Goal: Complete application form

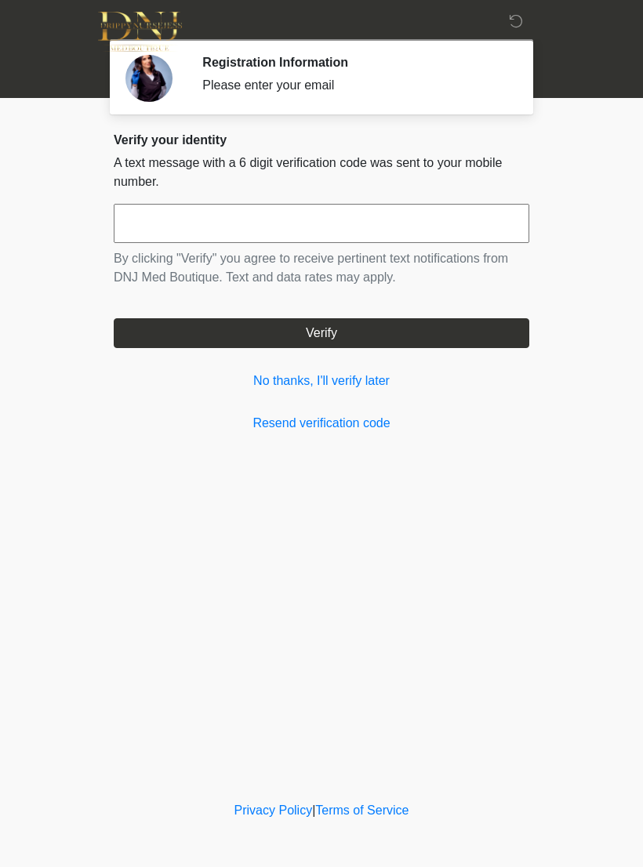
click at [542, 176] on div "‎ ‎ Registration Information Please enter your email Please connect to Wi-Fi no…" at bounding box center [321, 399] width 470 height 767
click at [483, 224] on input "text" at bounding box center [322, 223] width 416 height 39
type input "******"
click at [499, 336] on button "Verify" at bounding box center [322, 333] width 416 height 30
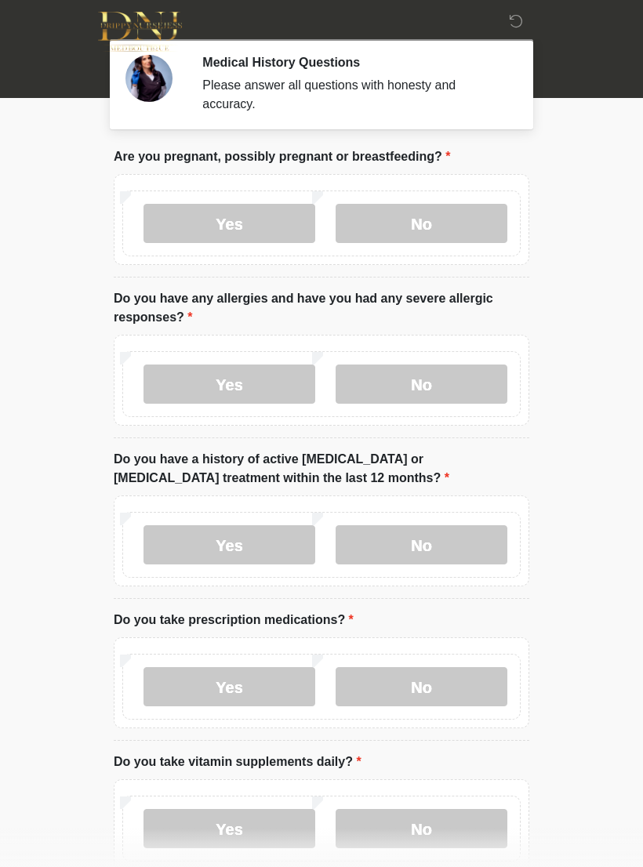
click at [463, 235] on label "No" at bounding box center [422, 223] width 172 height 39
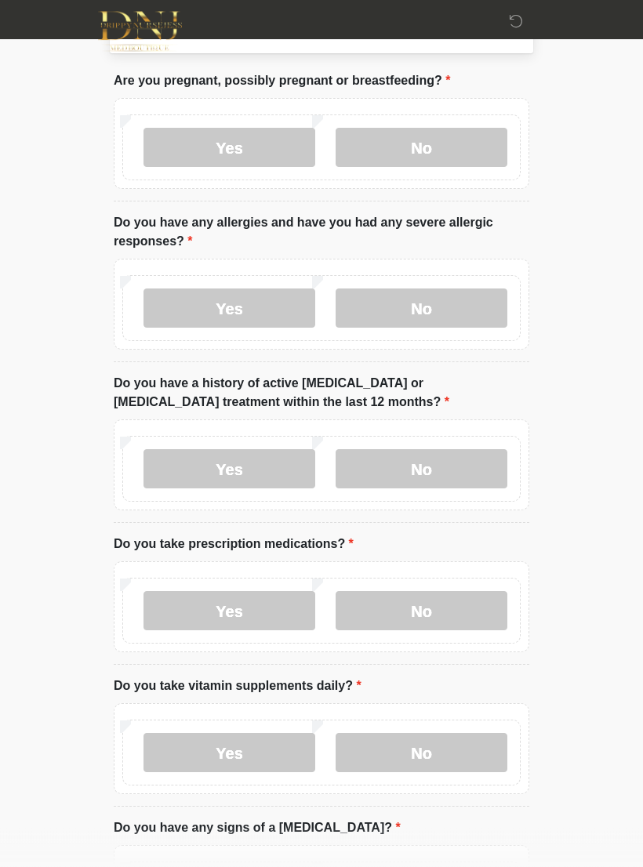
scroll to position [76, 0]
click at [491, 301] on label "No" at bounding box center [422, 308] width 172 height 39
click at [492, 453] on label "No" at bounding box center [422, 468] width 172 height 39
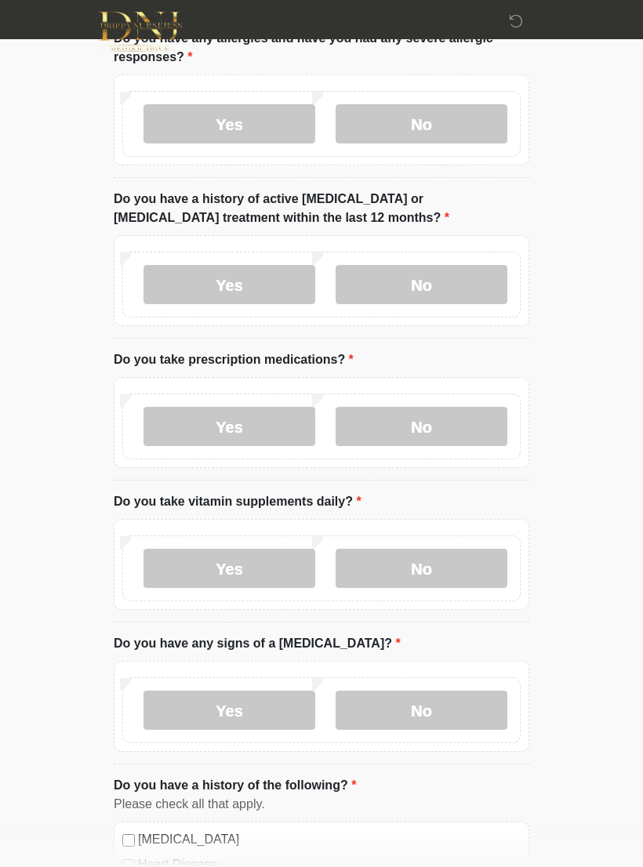
scroll to position [295, 0]
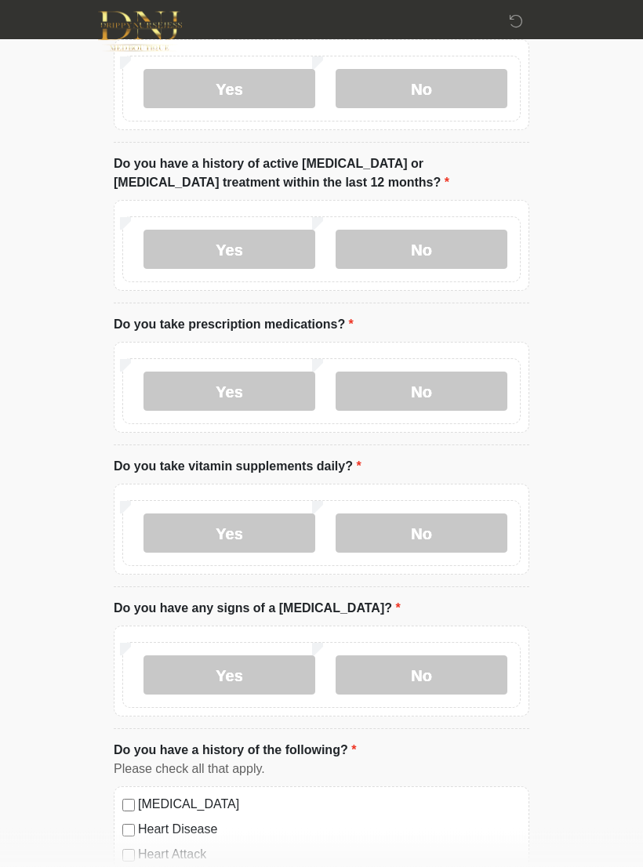
click at [170, 387] on label "Yes" at bounding box center [229, 391] width 172 height 39
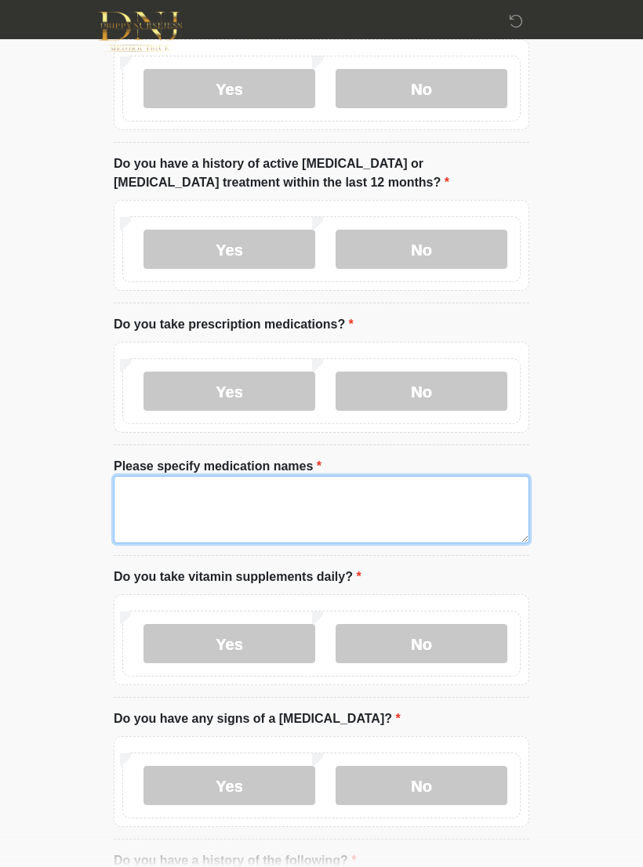
click at [154, 507] on textarea "Please specify medication names" at bounding box center [322, 509] width 416 height 67
type textarea "**********"
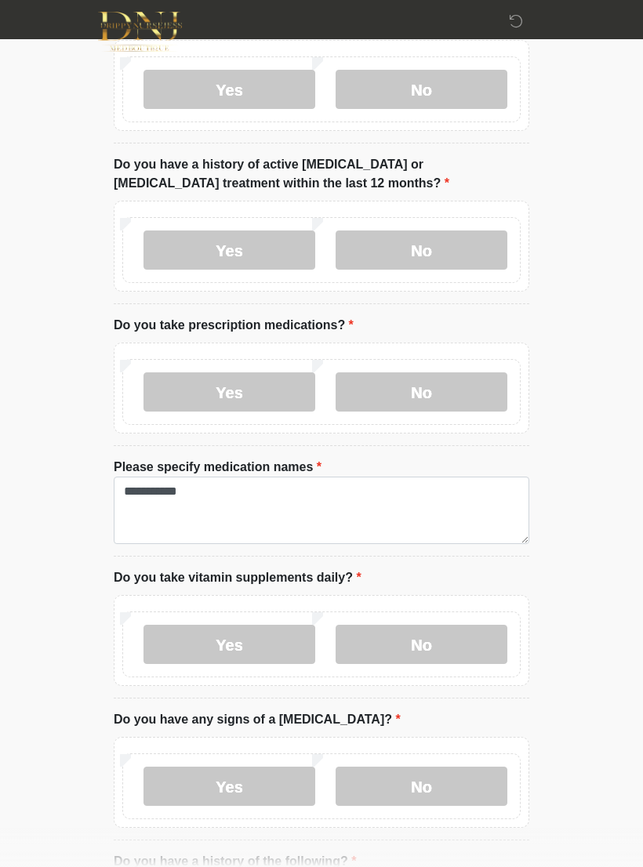
click at [27, 529] on body "‎ ‎ Medical History Questions Please answer all questions with honesty and accu…" at bounding box center [321, 138] width 643 height 867
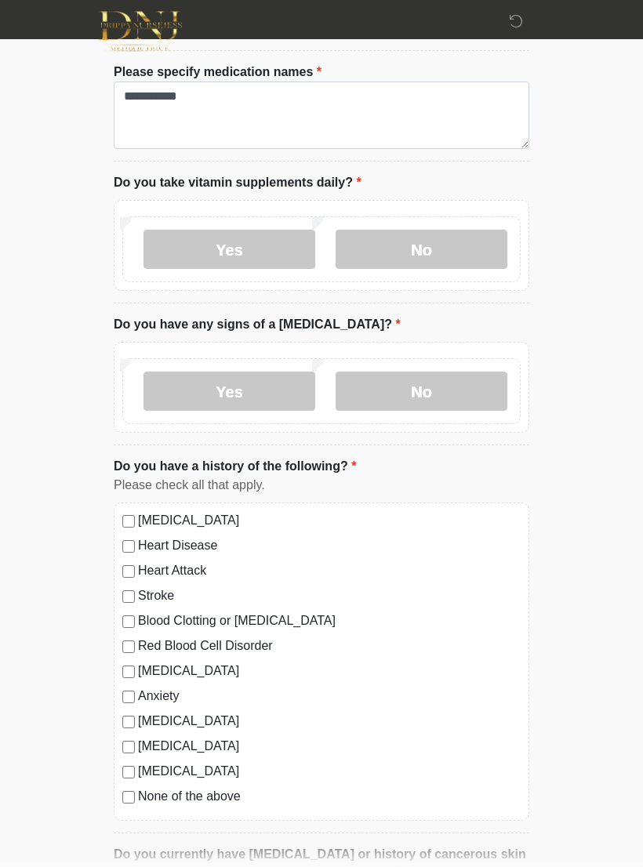
click at [475, 245] on label "No" at bounding box center [422, 249] width 172 height 39
click at [467, 385] on label "No" at bounding box center [422, 391] width 172 height 39
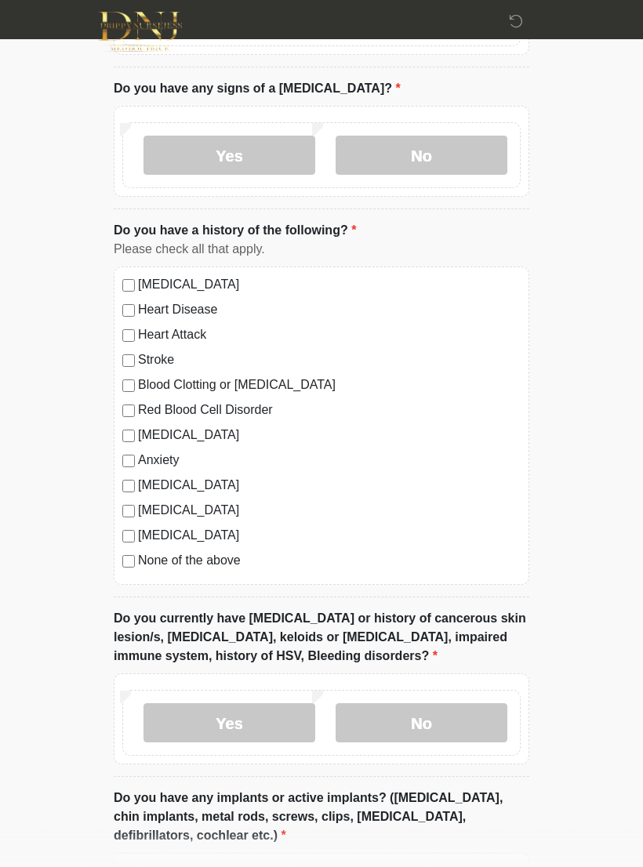
scroll to position [890, 0]
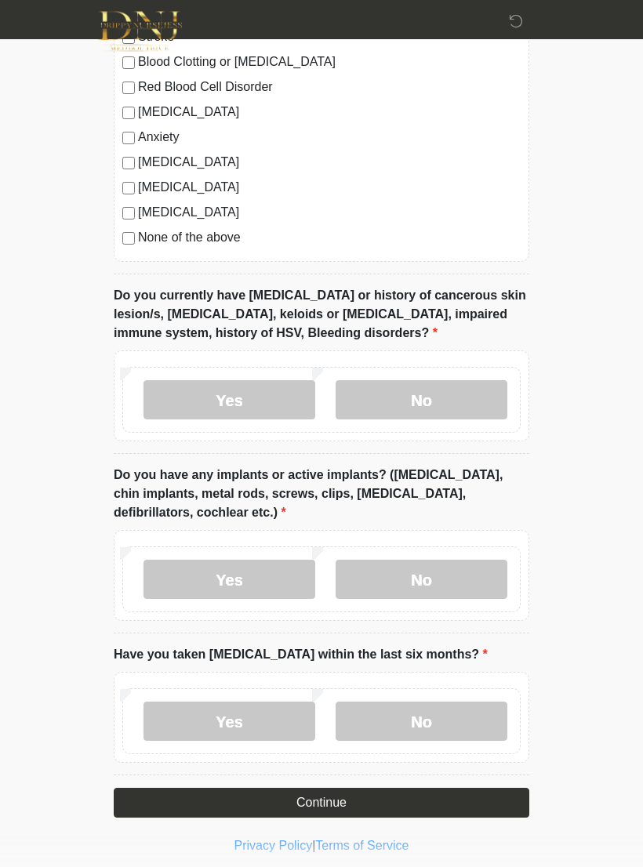
click at [462, 405] on label "No" at bounding box center [422, 400] width 172 height 39
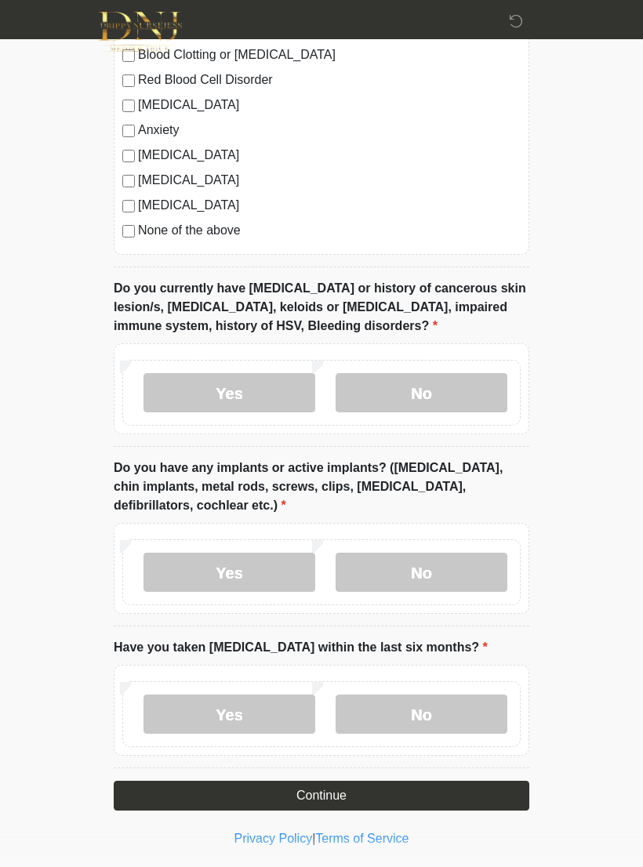
click at [482, 561] on label "No" at bounding box center [422, 572] width 172 height 39
click at [445, 713] on label "No" at bounding box center [422, 714] width 172 height 39
click at [494, 796] on button "Continue" at bounding box center [322, 796] width 416 height 30
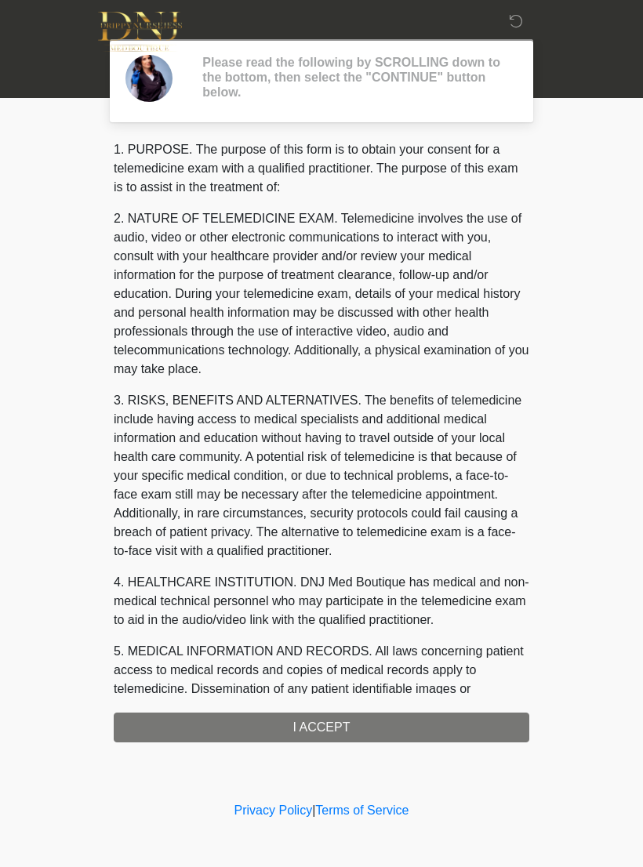
scroll to position [0, 0]
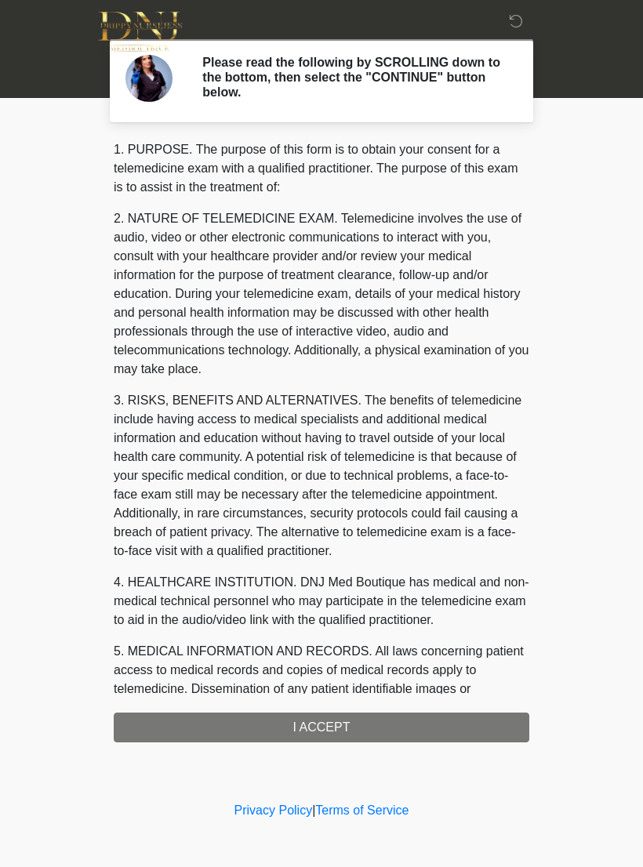
click at [488, 719] on div "1. PURPOSE. The purpose of this form is to obtain your consent for a telemedici…" at bounding box center [322, 441] width 416 height 602
click at [483, 719] on div "1. PURPOSE. The purpose of this form is to obtain your consent for a telemedici…" at bounding box center [322, 441] width 416 height 602
click at [481, 779] on div "‎ ‎ Please read the following by SCROLLING down to the bottom, then select the …" at bounding box center [321, 399] width 470 height 767
click at [394, 717] on div "1. PURPOSE. The purpose of this form is to obtain your consent for a telemedici…" at bounding box center [322, 441] width 416 height 602
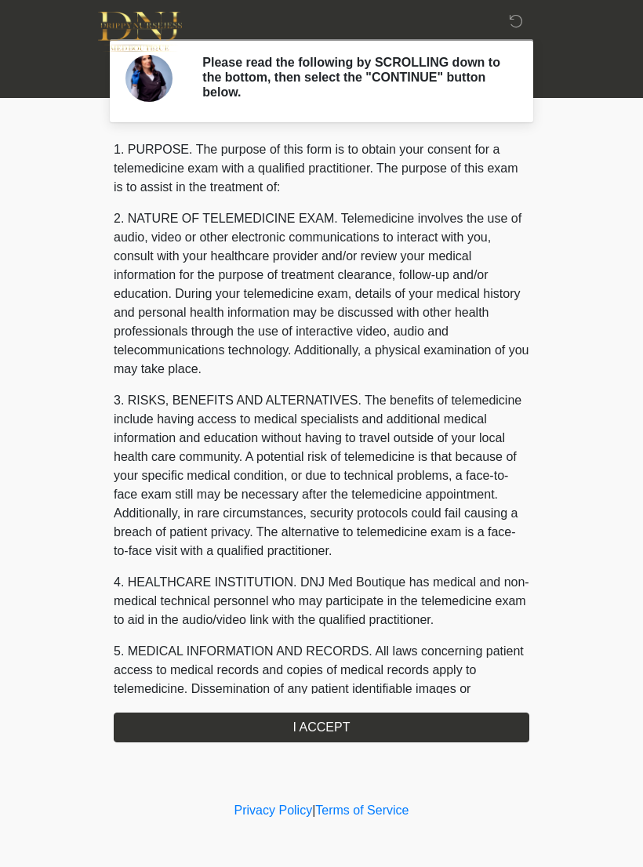
scroll to position [-2, 0]
click at [488, 729] on button "I ACCEPT" at bounding box center [322, 728] width 416 height 30
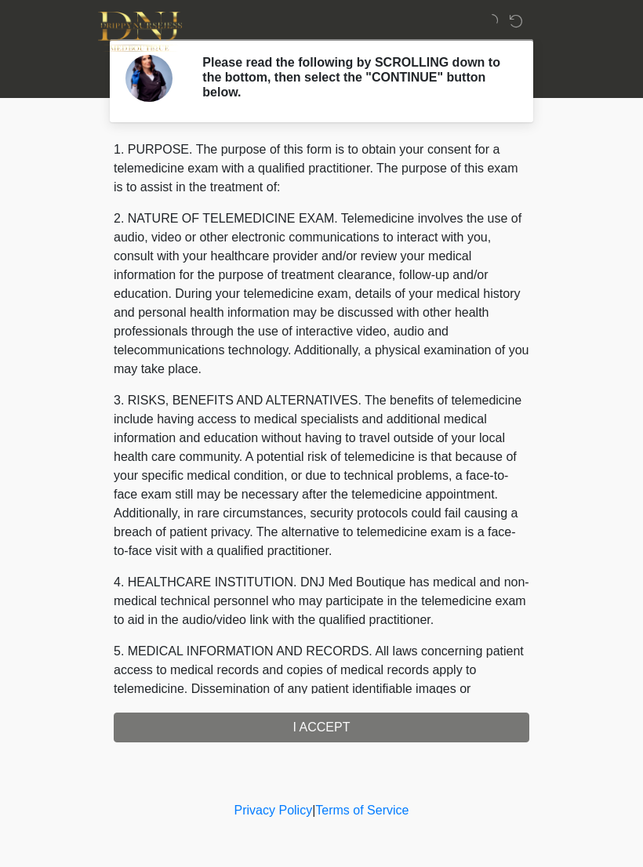
scroll to position [0, 0]
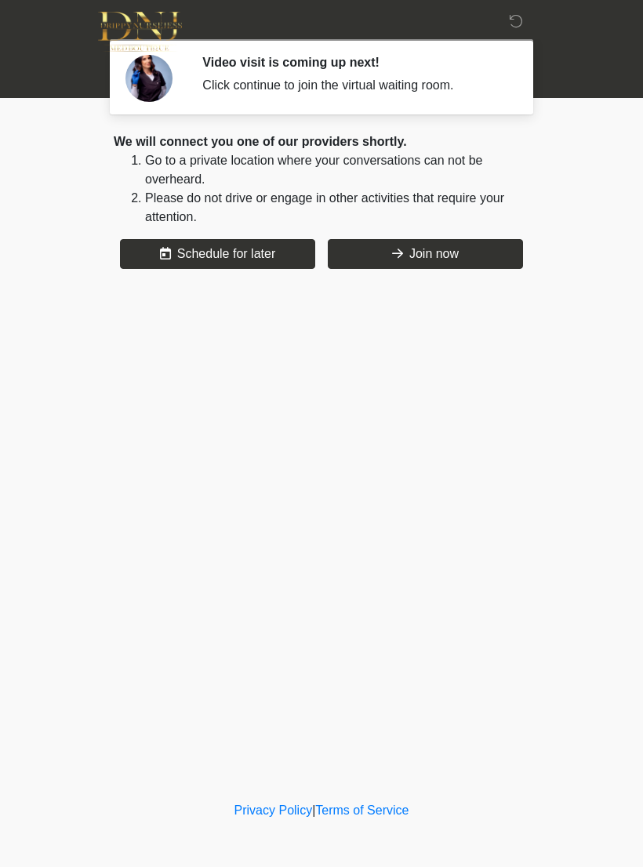
click at [486, 254] on button "Join now" at bounding box center [425, 254] width 195 height 30
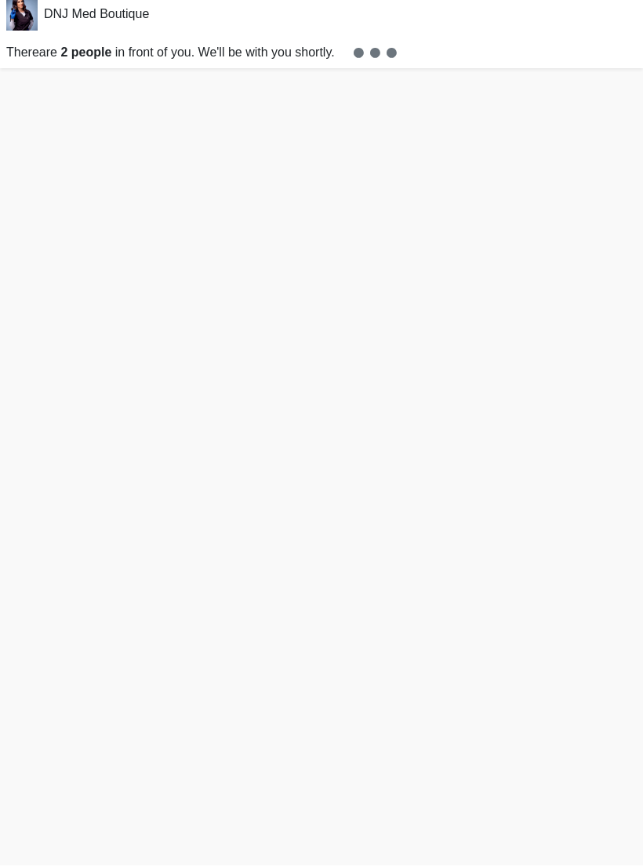
scroll to position [5, 0]
